Goal: Task Accomplishment & Management: Manage account settings

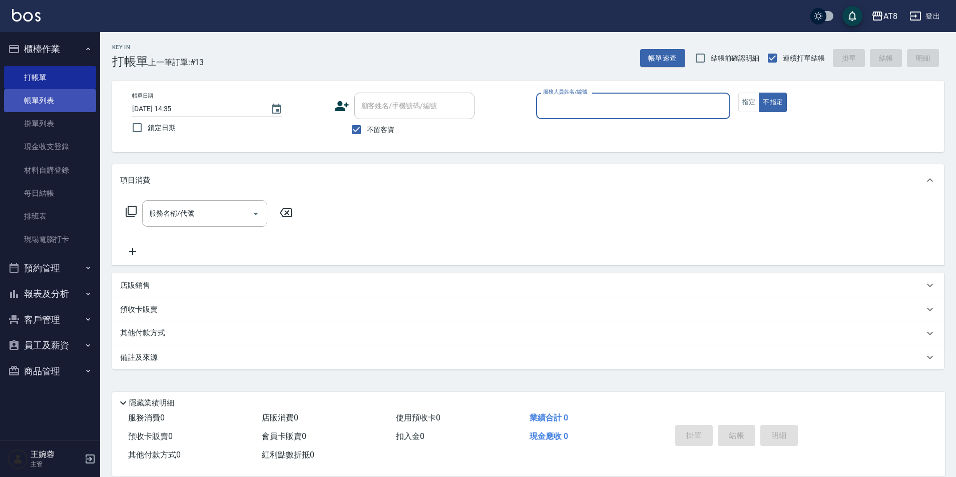
click at [75, 107] on link "帳單列表" at bounding box center [50, 100] width 92 height 23
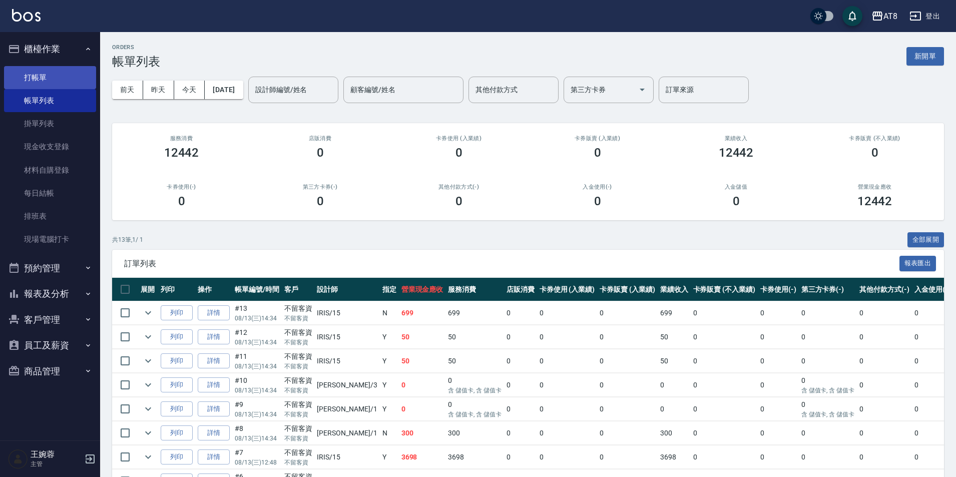
click at [56, 73] on link "打帳單" at bounding box center [50, 77] width 92 height 23
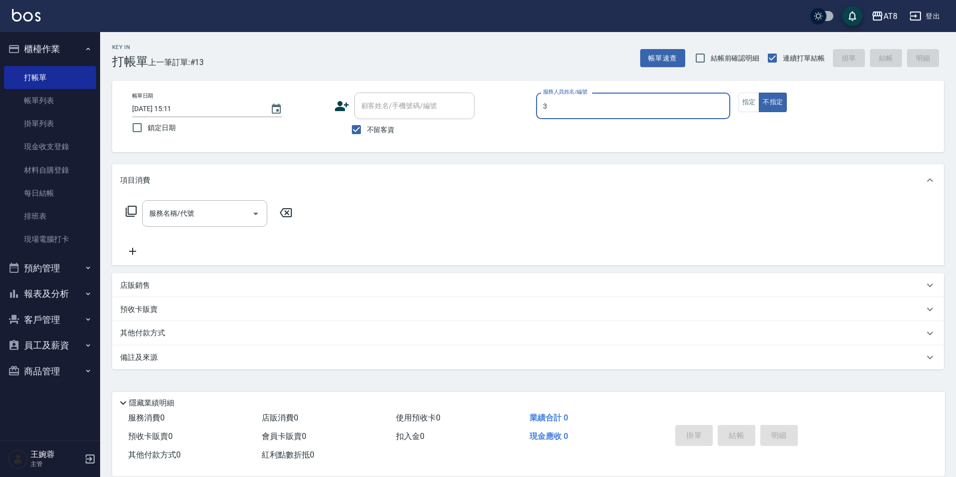
type input "[PERSON_NAME]-3"
type button "false"
click at [187, 226] on div "服務名稱/代號" at bounding box center [204, 213] width 125 height 27
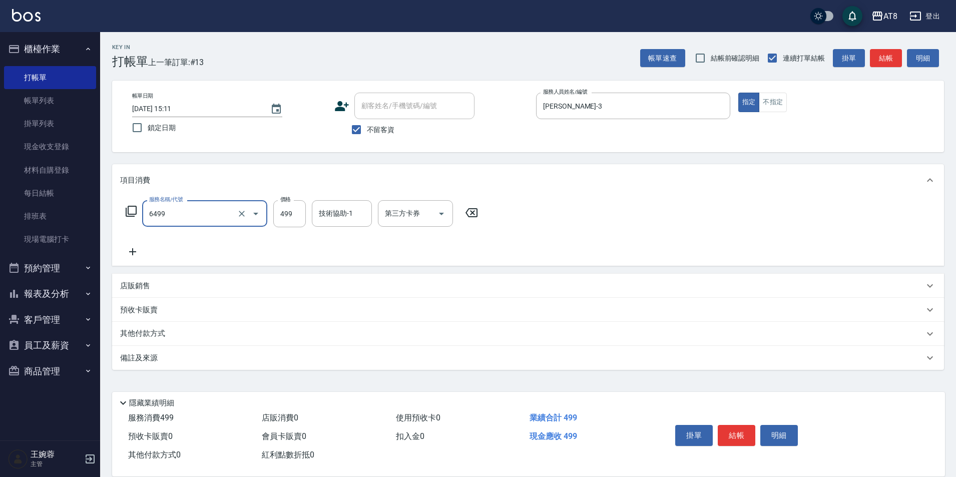
type input "SPA499(6499)"
type input "599"
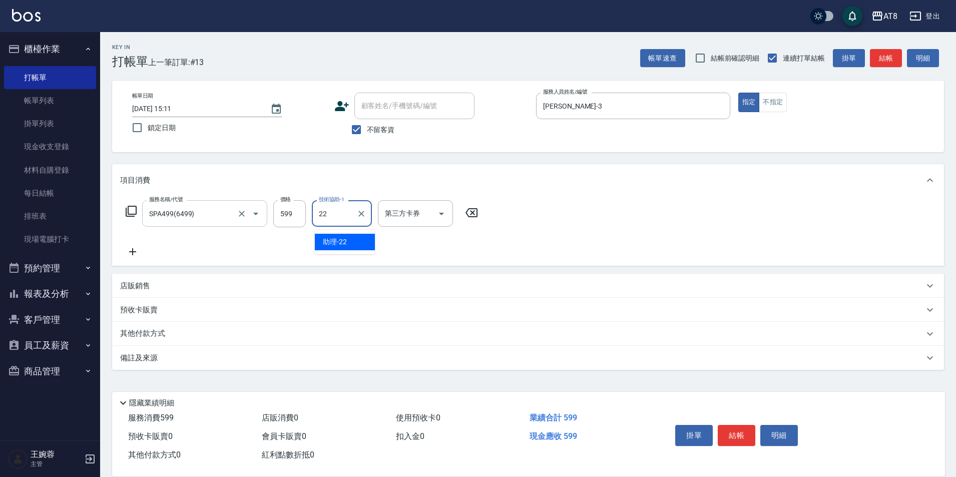
type input "助理-22"
click at [739, 425] on button "結帳" at bounding box center [737, 435] width 38 height 21
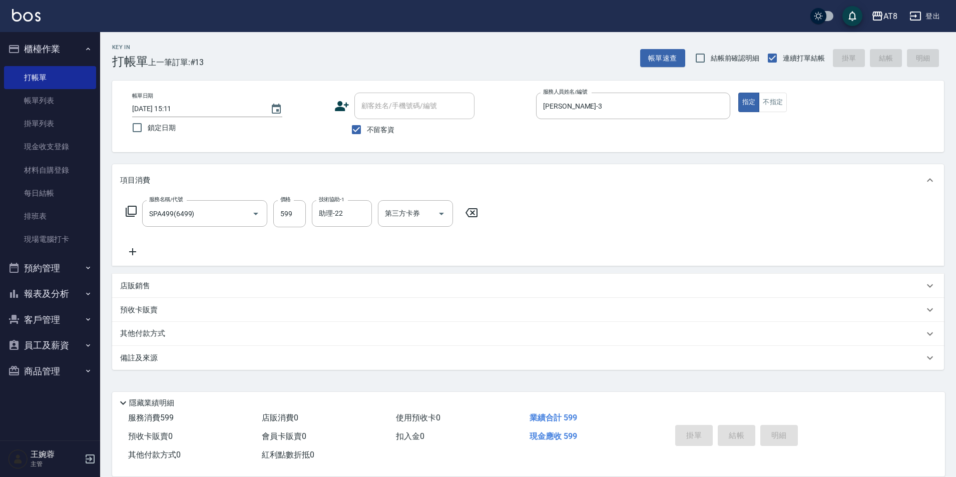
type input "[DATE] 15:28"
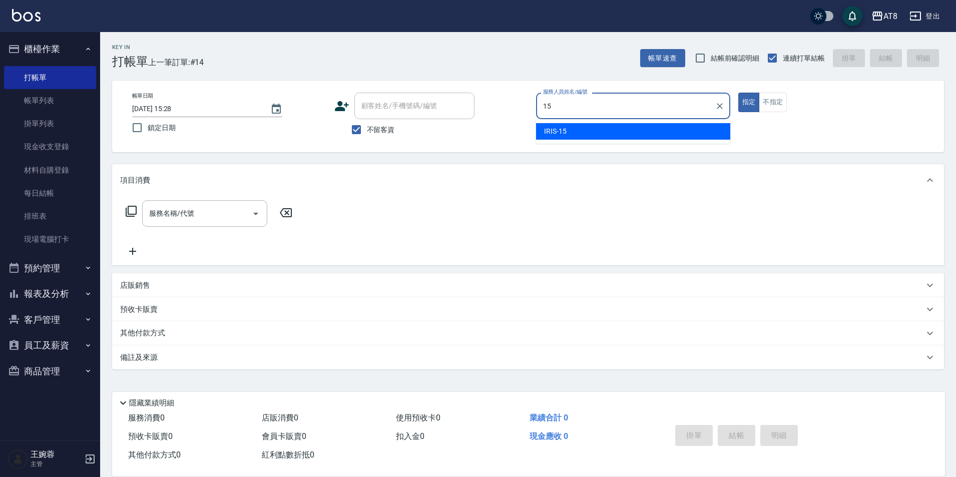
type input "IRIS-15"
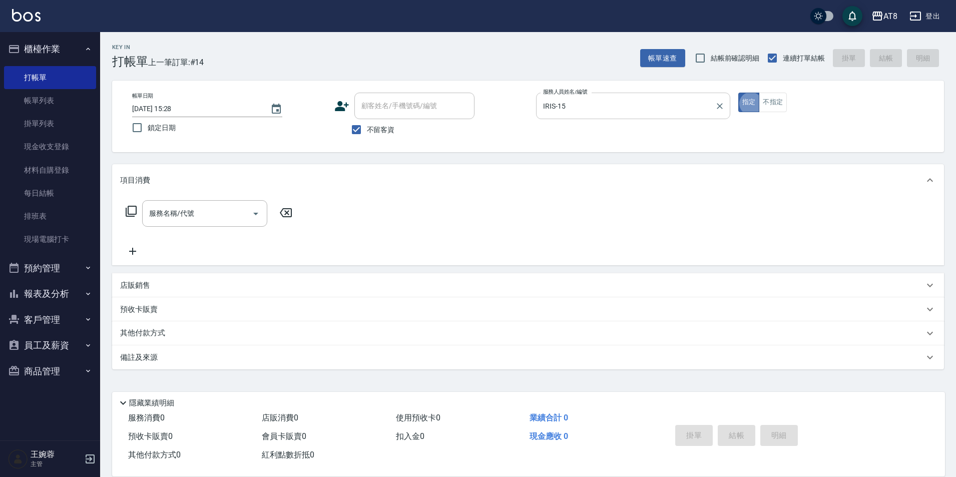
type button "true"
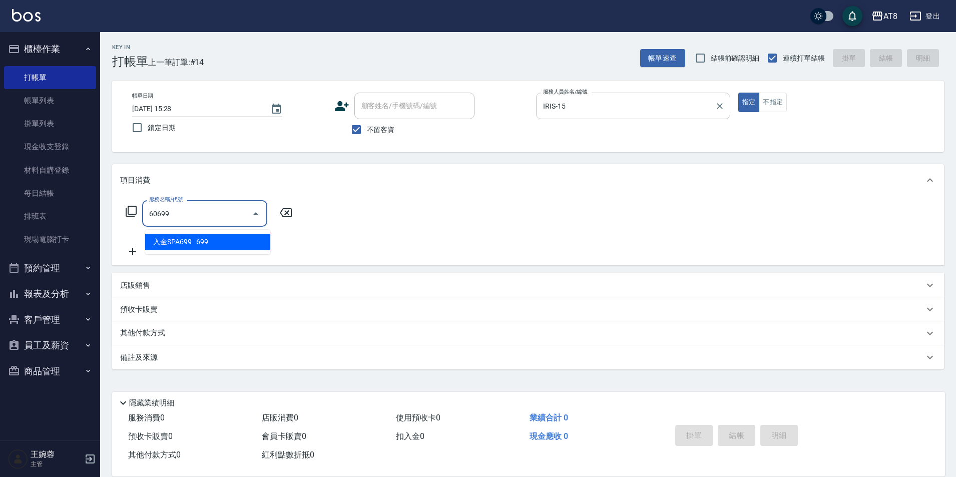
type input "入金SPA699(60699)"
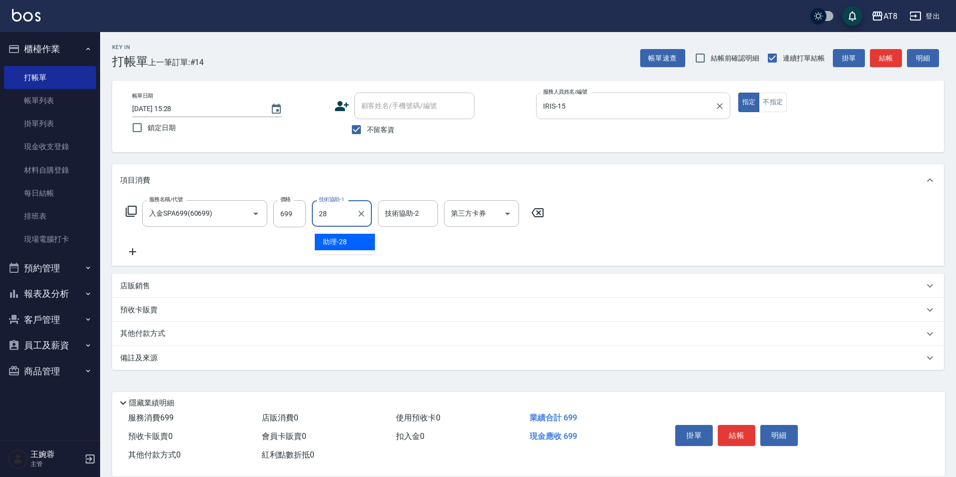
type input "助理-28"
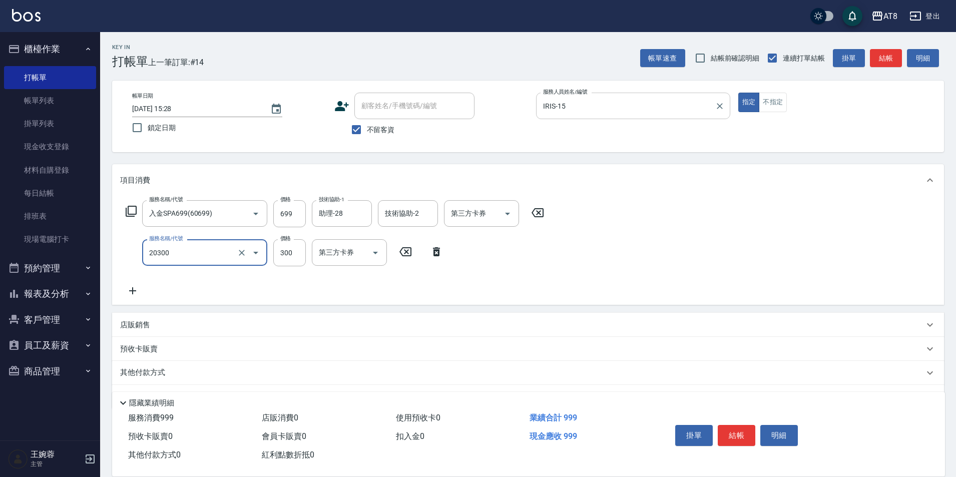
type input "入金剪髮300(20300)"
click at [755, 431] on button "結帳" at bounding box center [737, 435] width 38 height 21
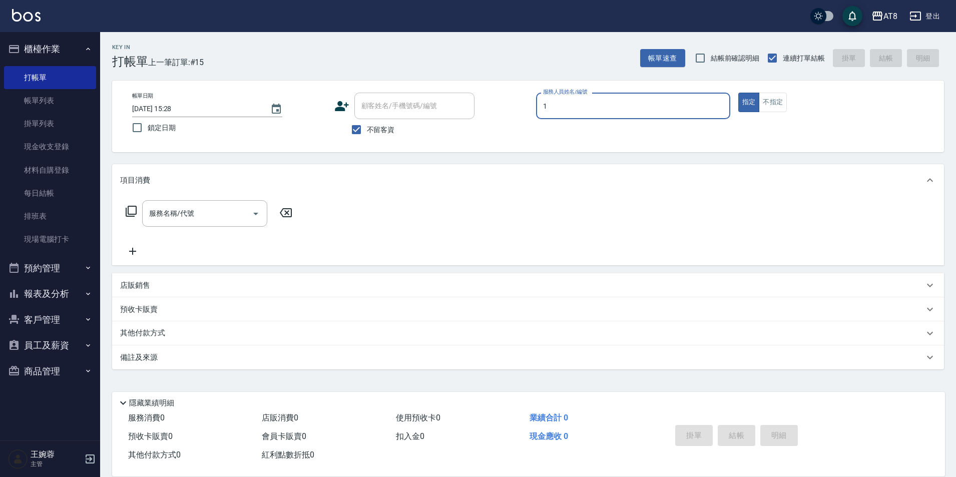
type input "YUKI-1"
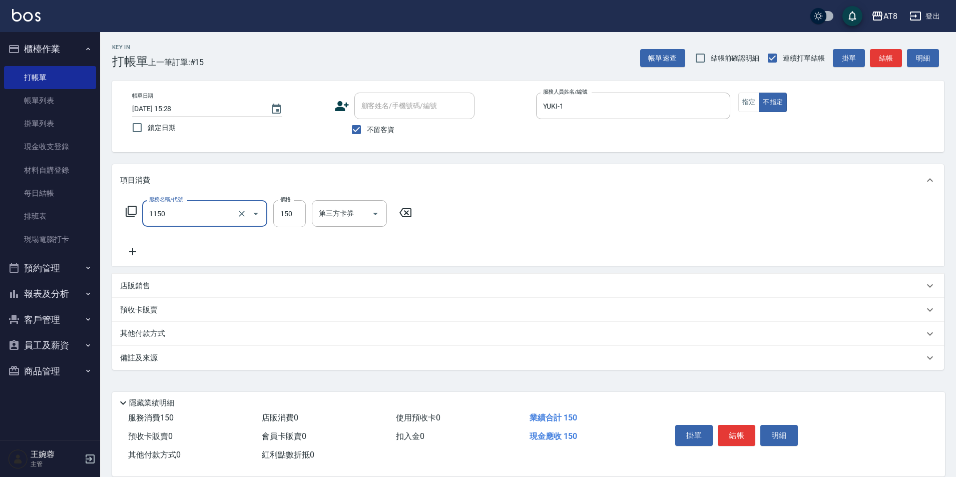
type input "洗髮(1150)"
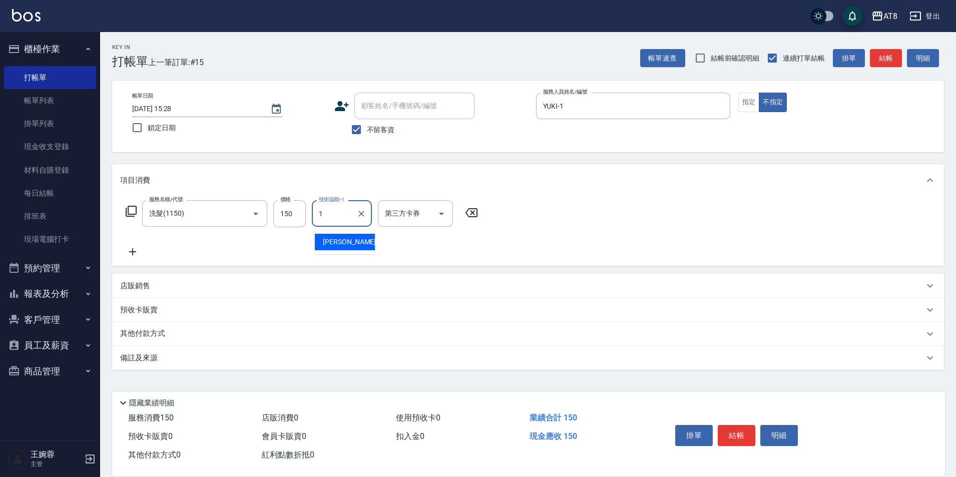
type input "YUKI-1"
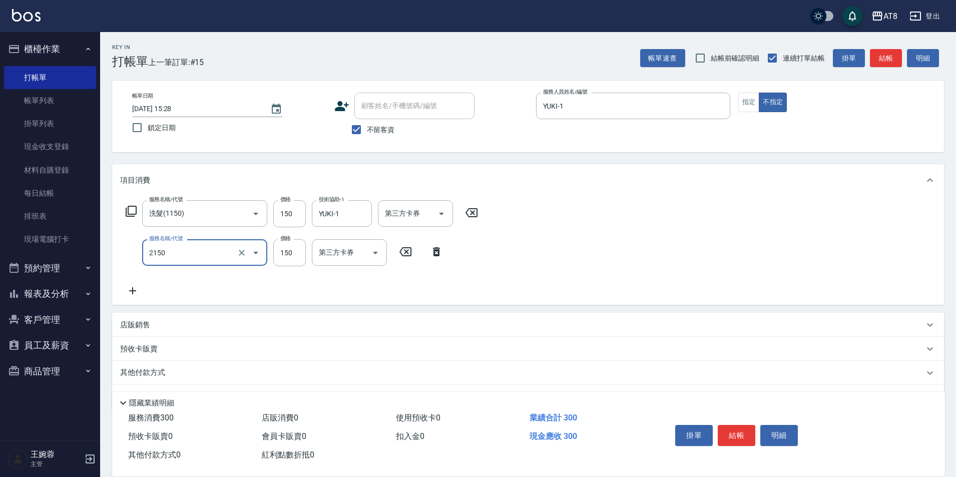
type input "剪髮(2150)"
click at [740, 425] on button "結帳" at bounding box center [737, 435] width 38 height 21
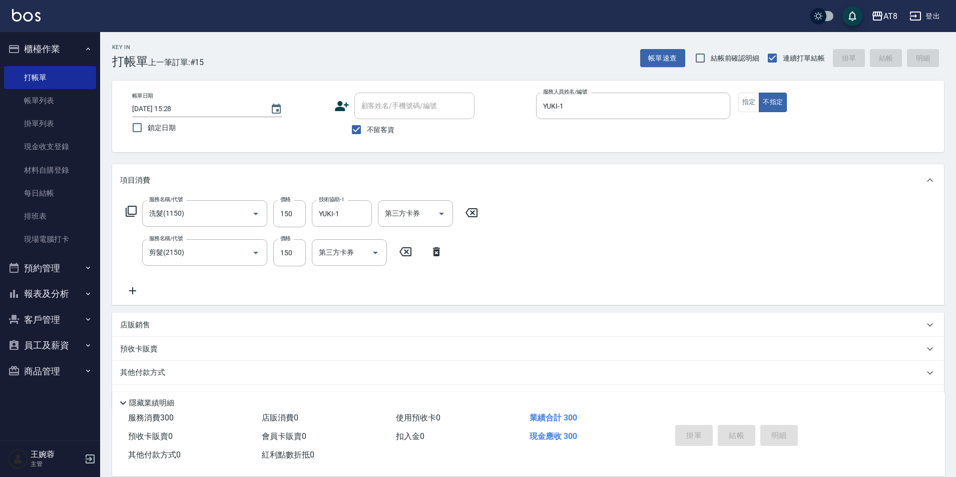
type input "[DATE] 15:49"
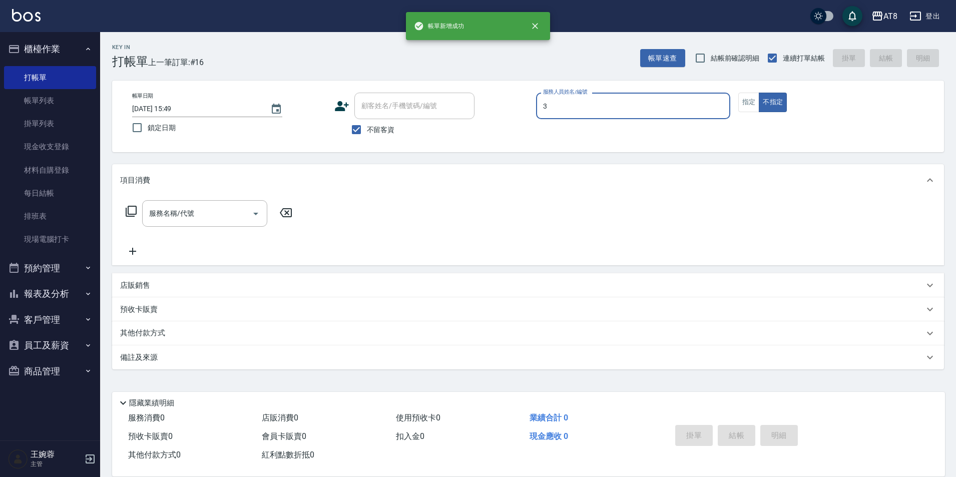
type input "[PERSON_NAME]-3"
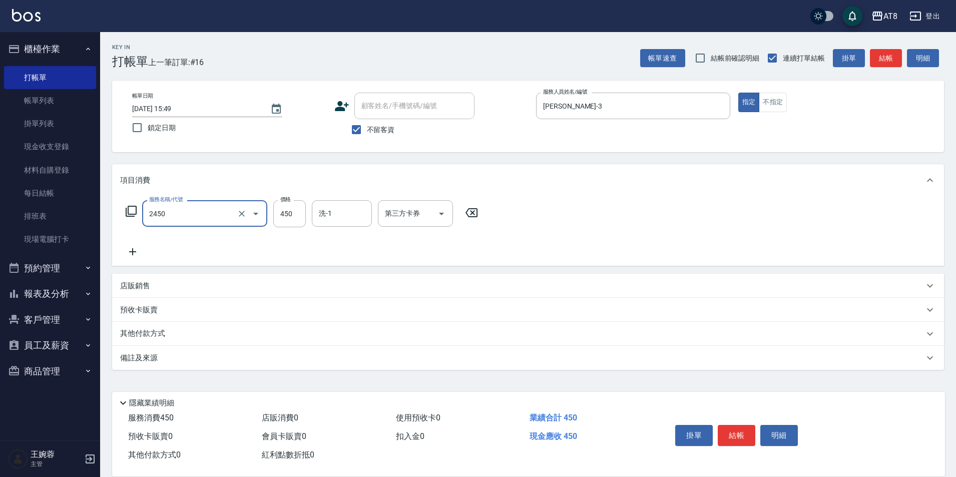
type input "入金洗剪450(2450)"
click at [448, 211] on icon "Open" at bounding box center [442, 214] width 12 height 12
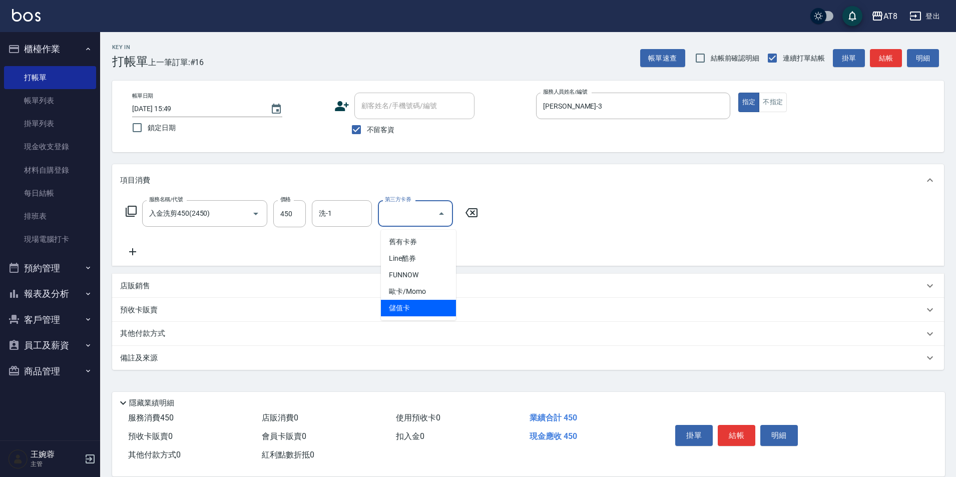
click at [417, 306] on span "儲值卡" at bounding box center [418, 308] width 75 height 17
type input "儲值卡"
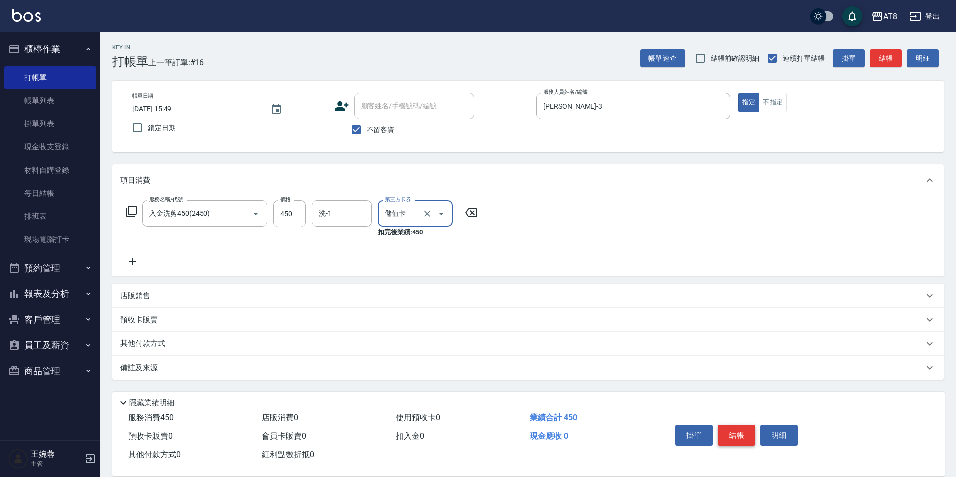
click at [739, 425] on button "結帳" at bounding box center [737, 435] width 38 height 21
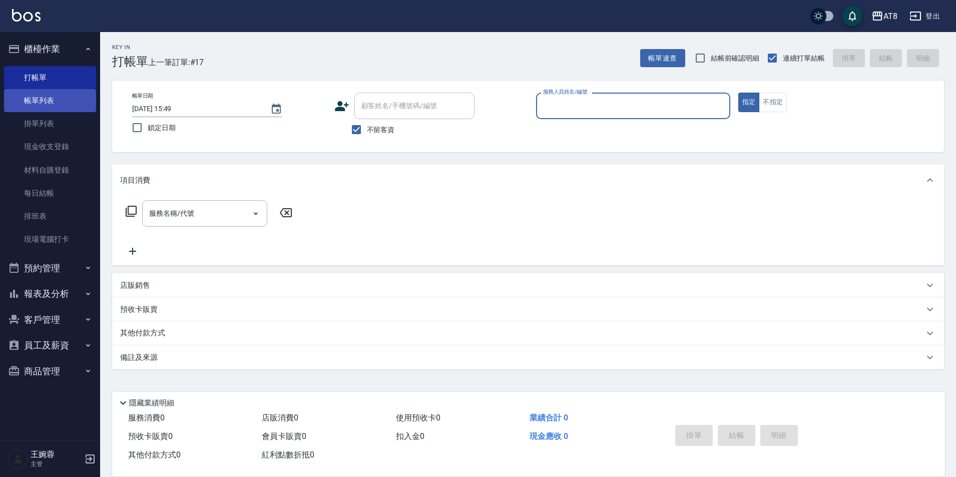
click at [50, 105] on link "帳單列表" at bounding box center [50, 100] width 92 height 23
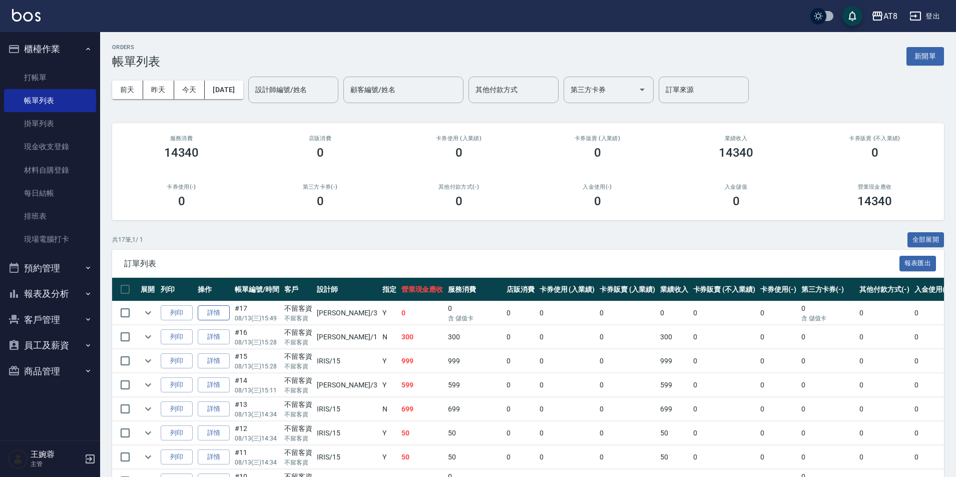
click at [220, 321] on link "詳情" at bounding box center [214, 313] width 32 height 16
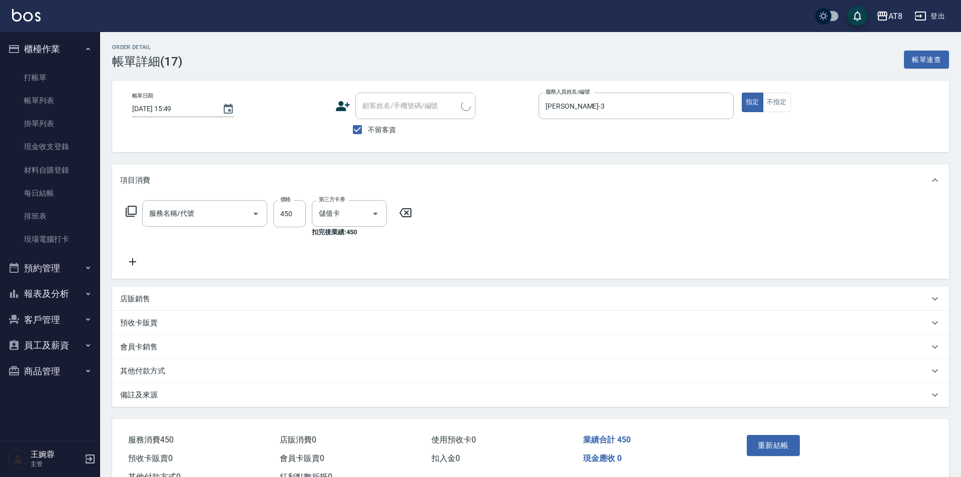
type input "[DATE] 15:49"
checkbox input "true"
type input "[PERSON_NAME]-3"
type input "入金洗剪450(2450)"
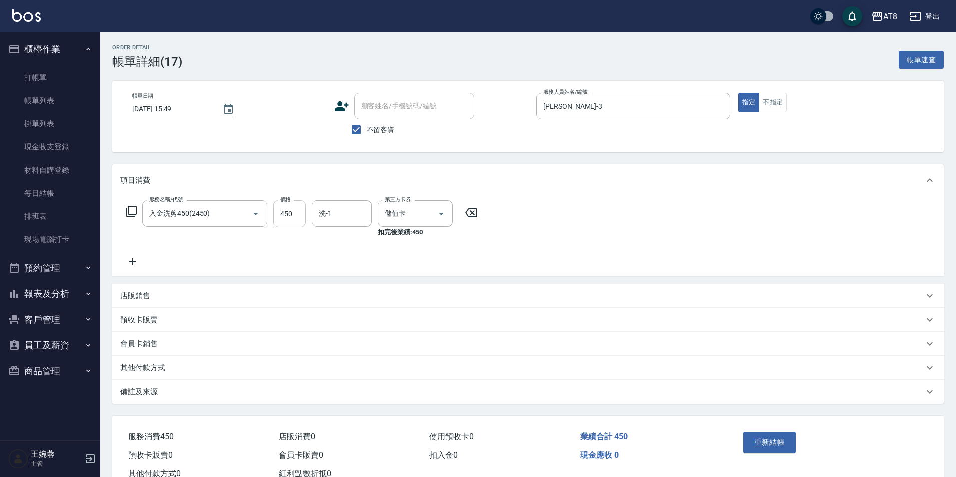
click at [304, 220] on input "450" at bounding box center [289, 213] width 33 height 27
type input "500"
click at [622, 224] on div "服務名稱/代號 入金洗剪450(2450) 服務名稱/代號 價格 500 價格 洗-1 洗-1 第三方卡券 儲值卡 第三方卡券 扣完後業績: 500" at bounding box center [528, 236] width 832 height 80
click at [754, 446] on button "重新結帳" at bounding box center [769, 442] width 53 height 21
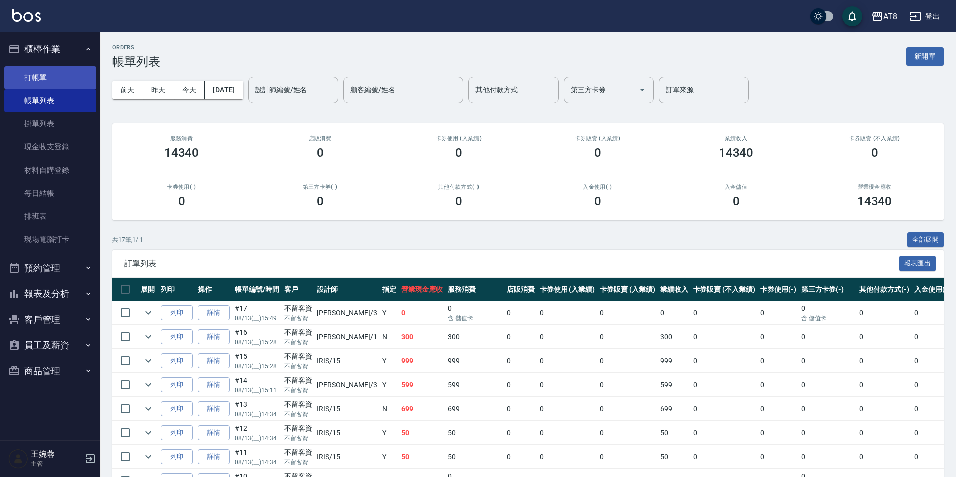
click at [74, 75] on link "打帳單" at bounding box center [50, 77] width 92 height 23
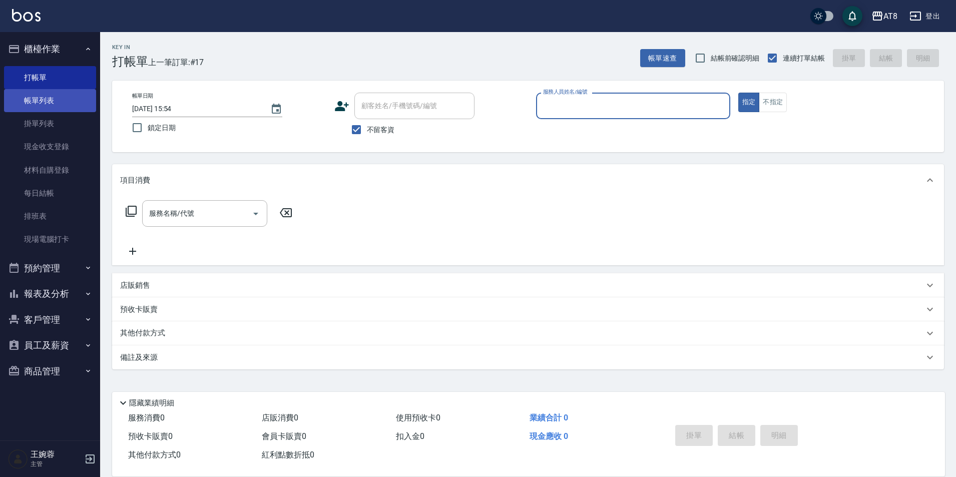
click at [58, 99] on link "帳單列表" at bounding box center [50, 100] width 92 height 23
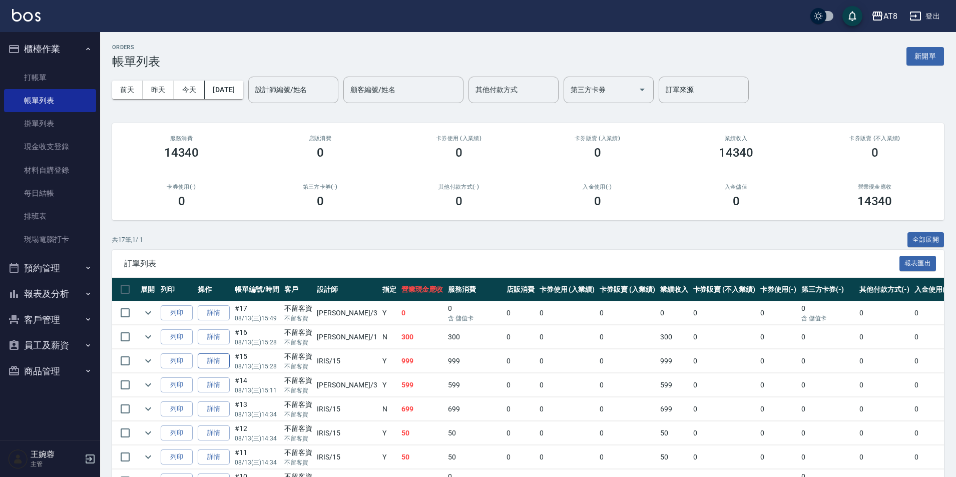
click at [220, 369] on link "詳情" at bounding box center [214, 361] width 32 height 16
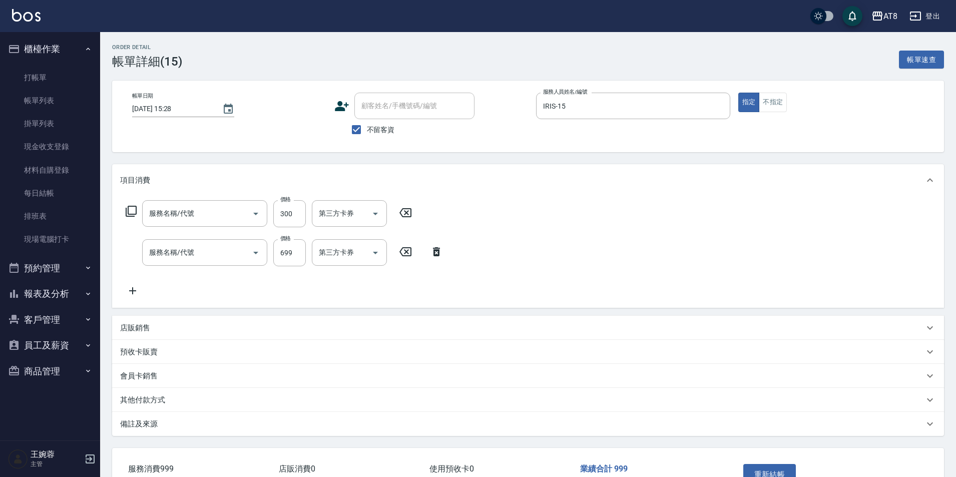
type input "[DATE] 15:28"
checkbox input "true"
type input "IRIS-15"
type input "入金剪髮300(20300)"
type input "入金SPA699(60699)"
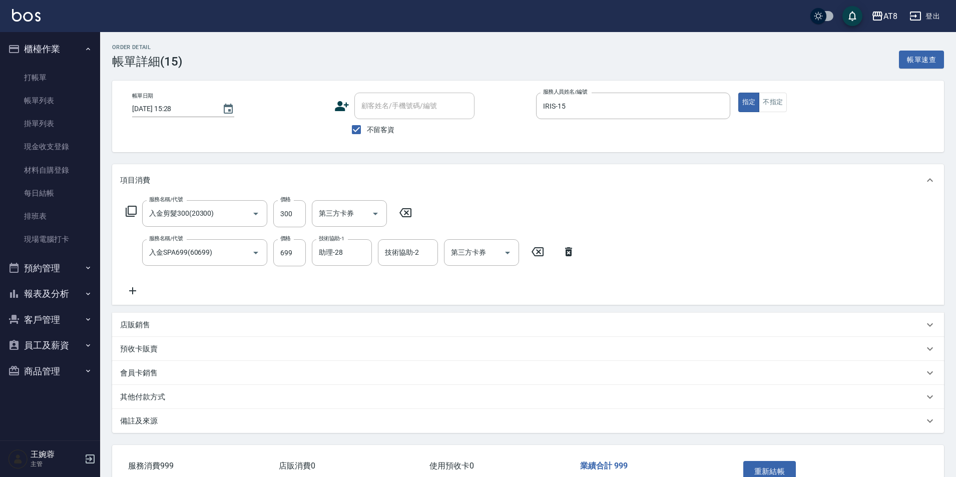
click at [576, 256] on icon at bounding box center [568, 252] width 25 height 12
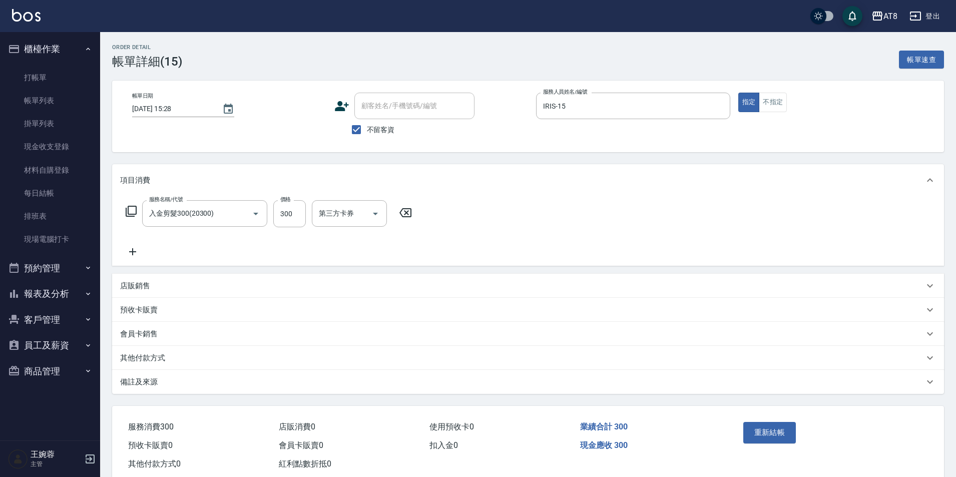
click at [406, 219] on icon at bounding box center [405, 213] width 25 height 12
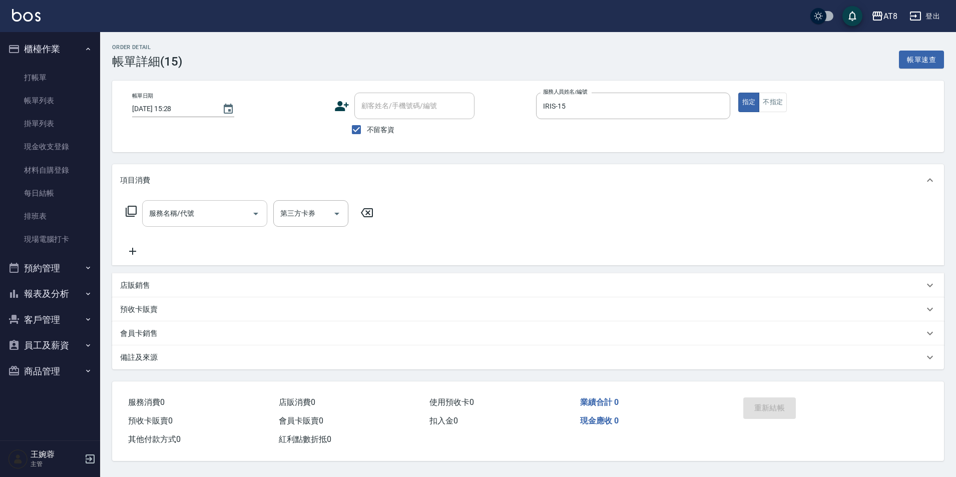
click at [226, 227] on div "服務名稱/代號" at bounding box center [204, 213] width 125 height 27
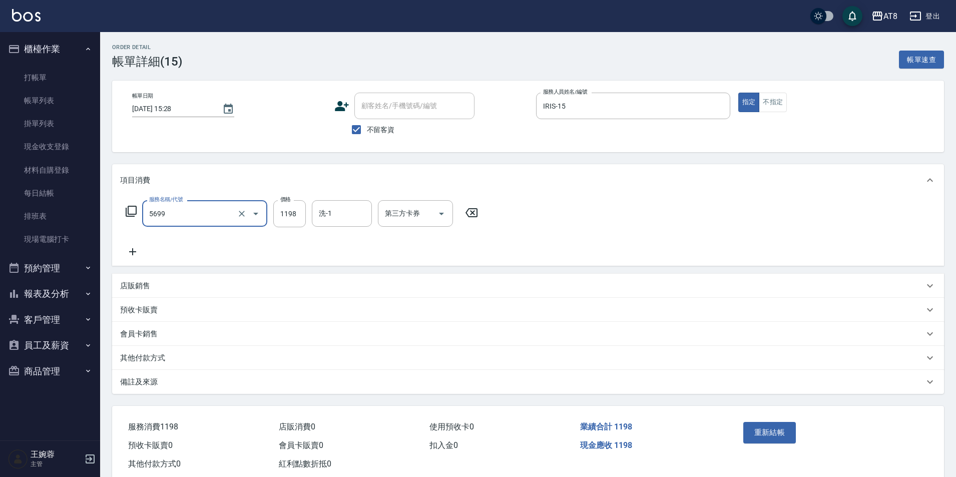
type input "水沁涼套餐(5699)"
type input "1098"
type input "助理-28"
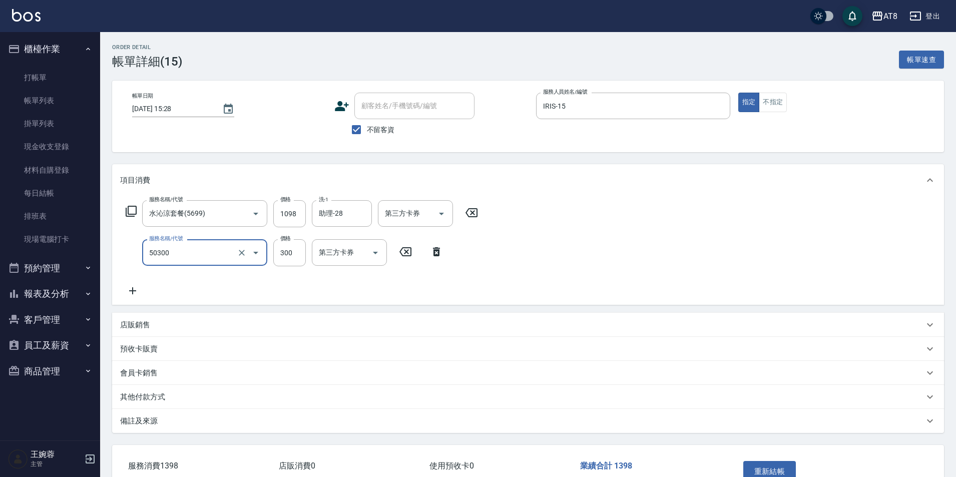
type input "入金護髮.隔離300(50300)"
type input "200"
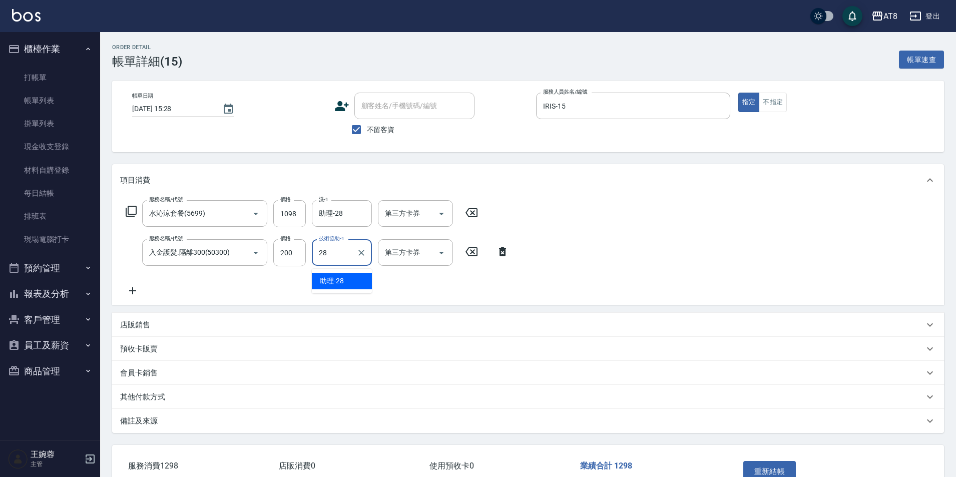
type input "助理-28"
click at [443, 220] on icon "Open" at bounding box center [442, 214] width 12 height 12
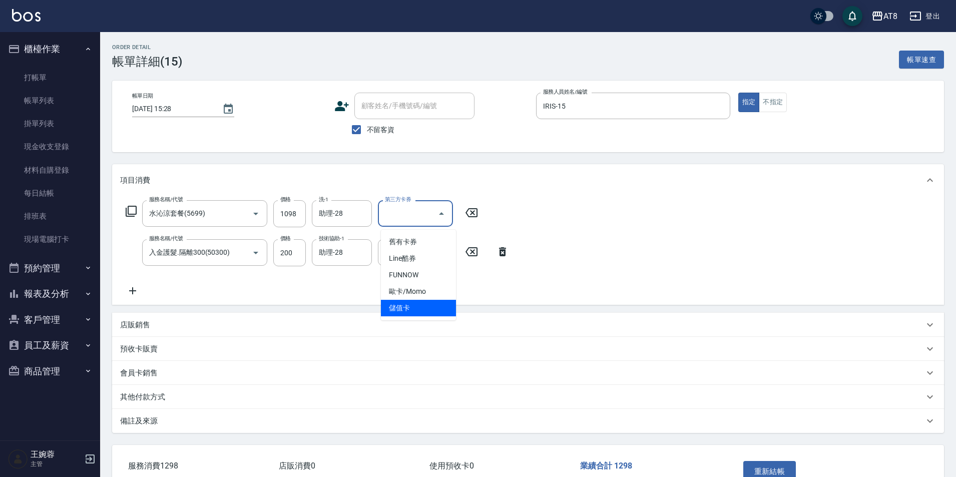
click at [442, 311] on span "儲值卡" at bounding box center [418, 308] width 75 height 17
type input "儲值卡"
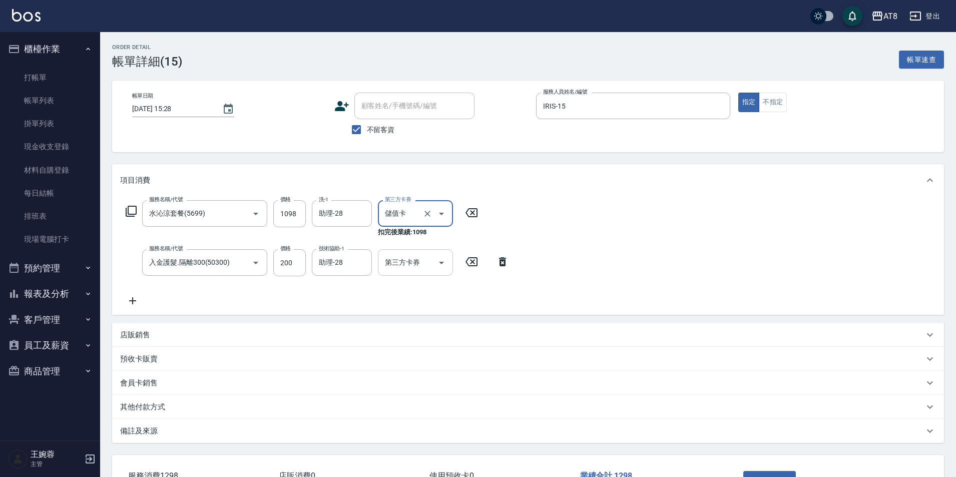
click at [440, 268] on icon "Open" at bounding box center [442, 263] width 12 height 12
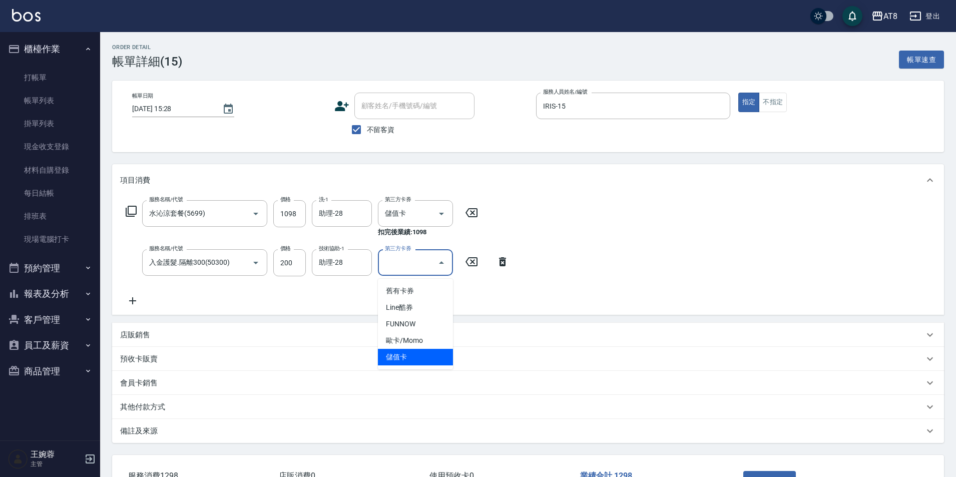
click at [446, 357] on span "儲值卡" at bounding box center [415, 357] width 75 height 17
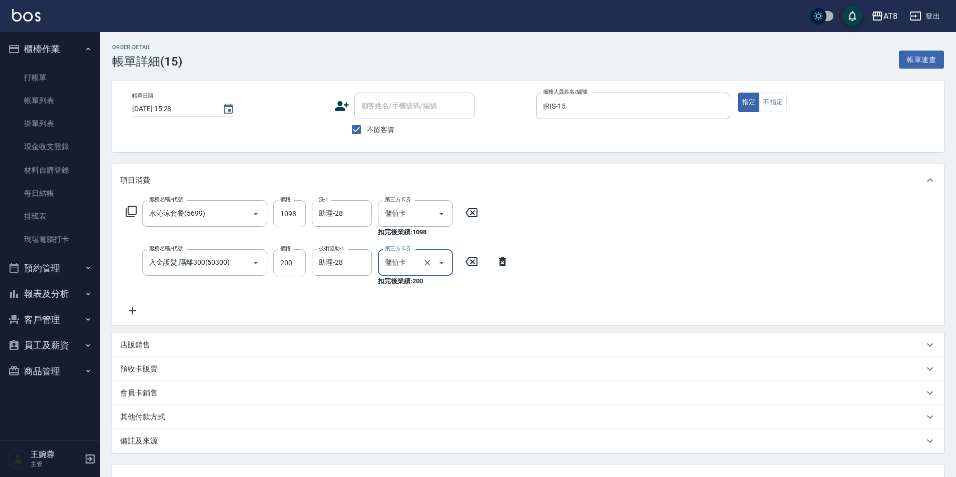
type input "儲值卡"
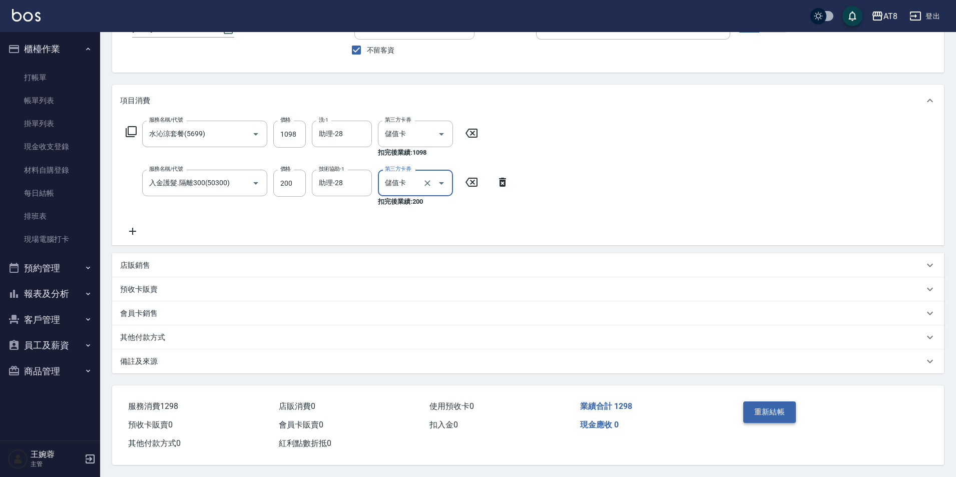
click at [795, 401] on button "重新結帳" at bounding box center [769, 411] width 53 height 21
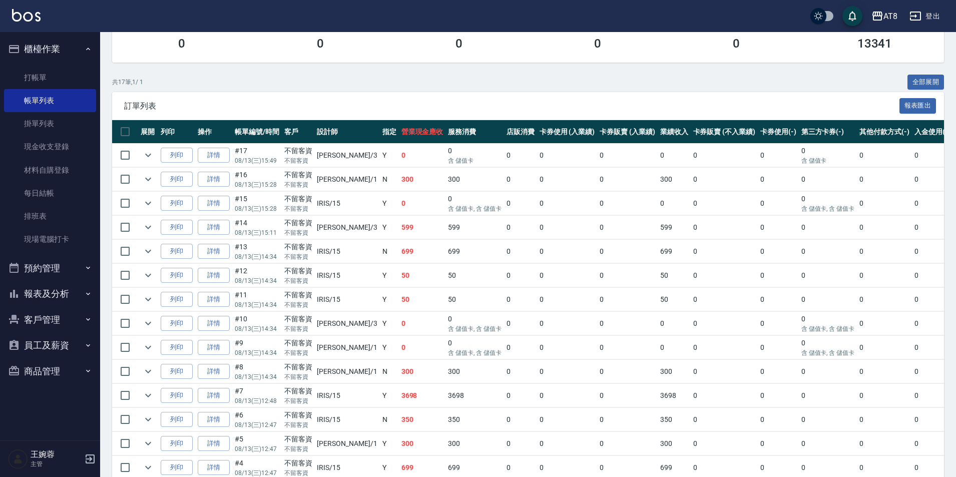
scroll to position [157, 0]
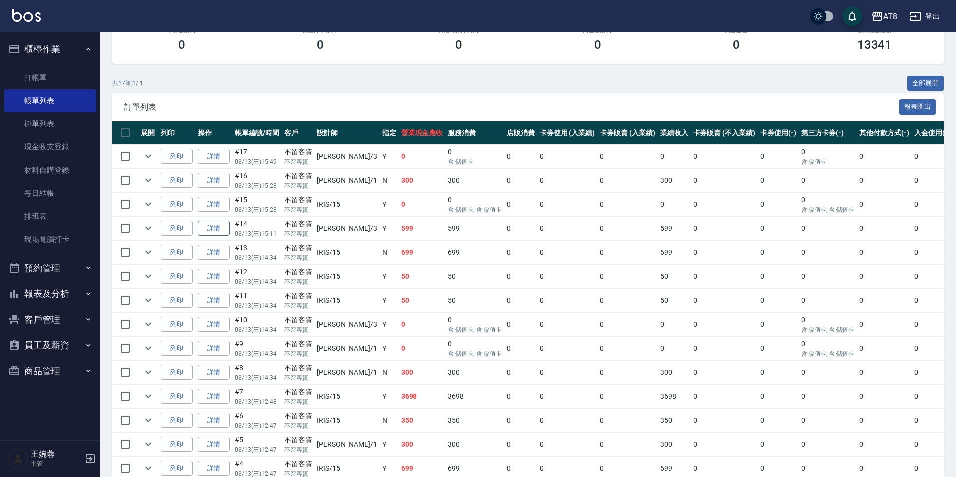
click at [212, 236] on link "詳情" at bounding box center [214, 229] width 32 height 16
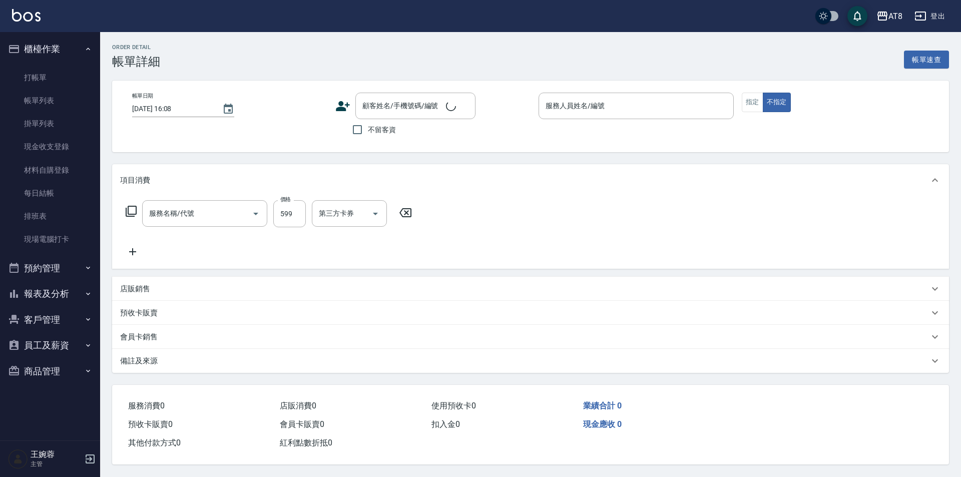
type input "[DATE] 15:11"
checkbox input "true"
type input "[PERSON_NAME]-3"
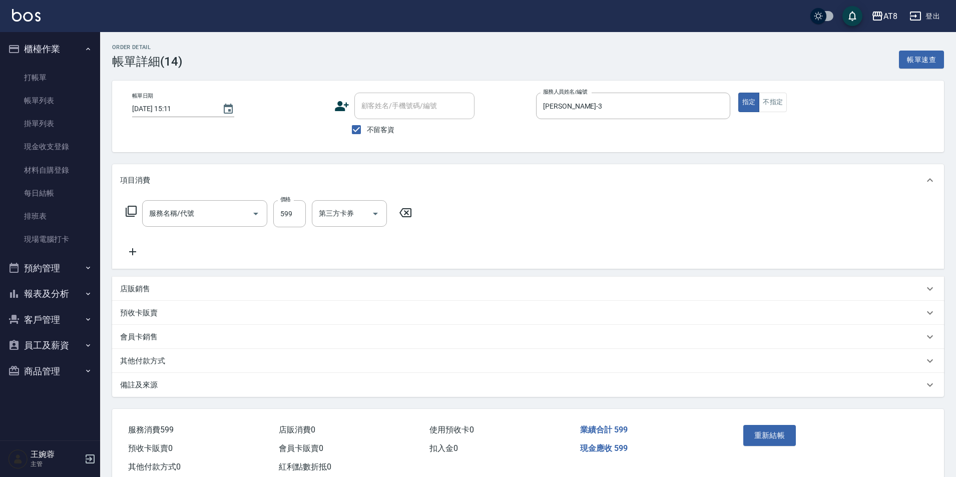
type input "SPA499(6499)"
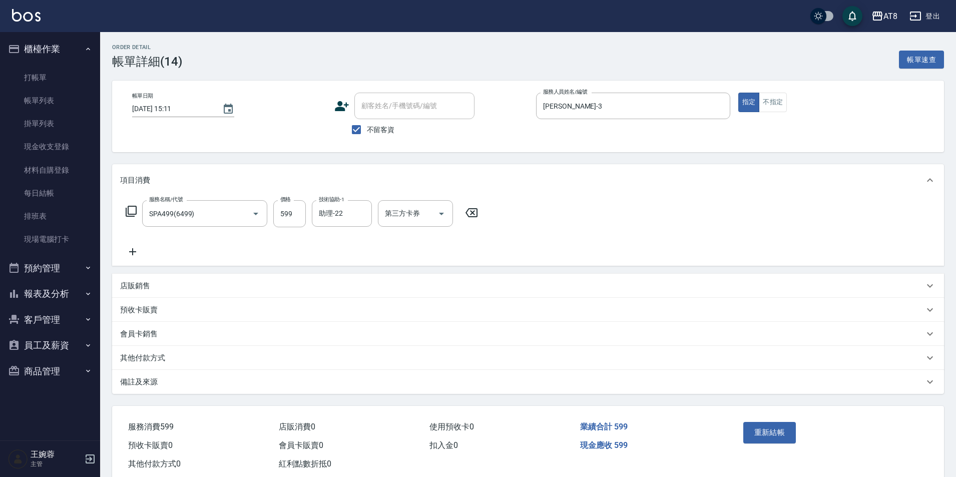
click at [137, 291] on p "店販銷售" at bounding box center [135, 286] width 30 height 11
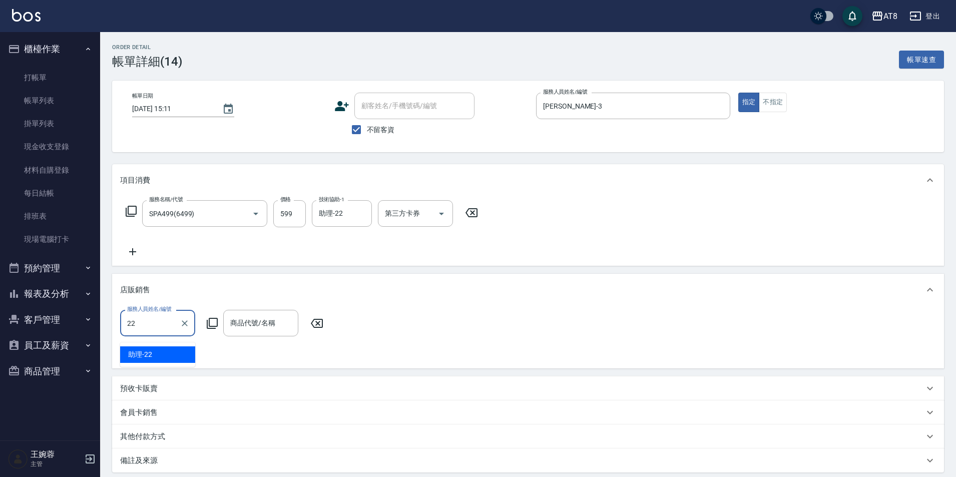
type input "助理-22"
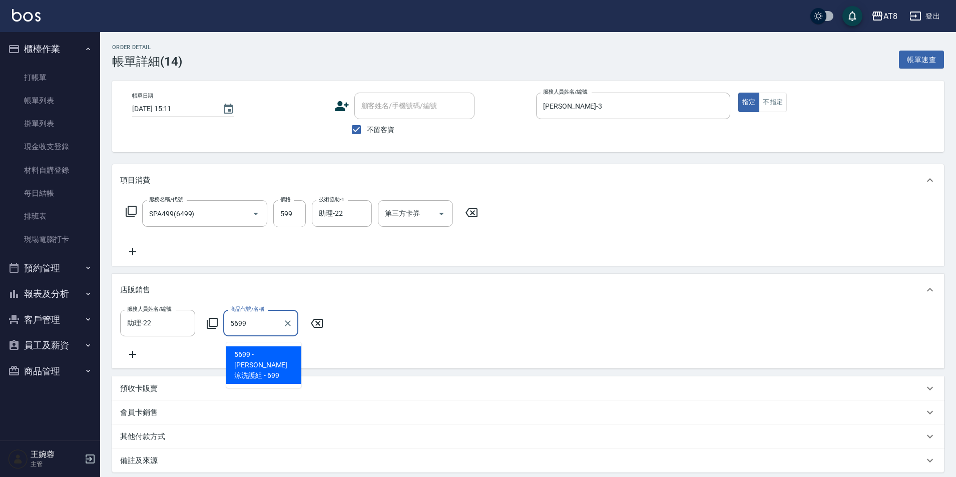
type input "[PERSON_NAME]涼洗護組"
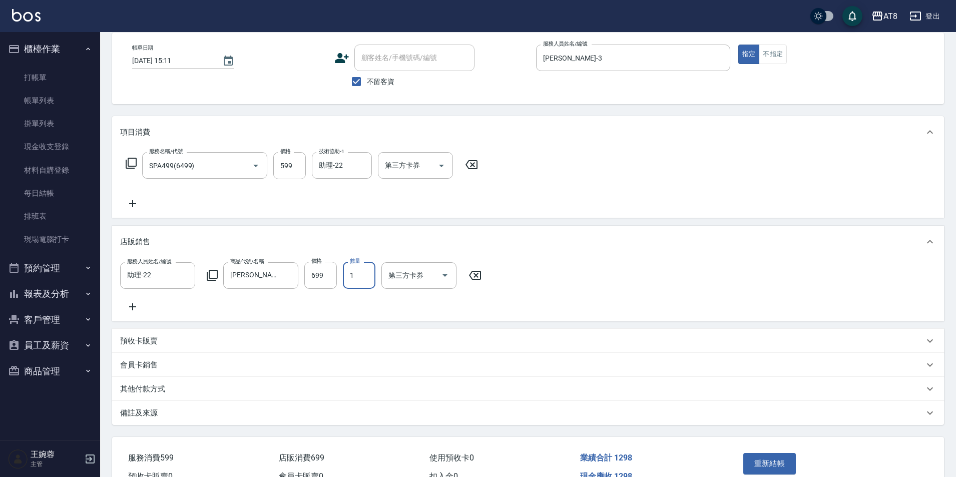
scroll to position [88, 0]
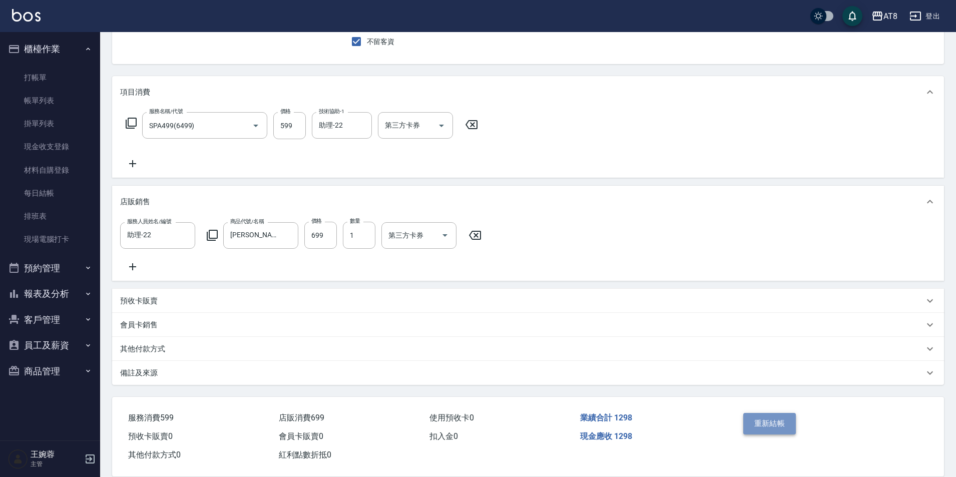
click at [786, 434] on button "重新結帳" at bounding box center [769, 423] width 53 height 21
